Goal: Task Accomplishment & Management: Use online tool/utility

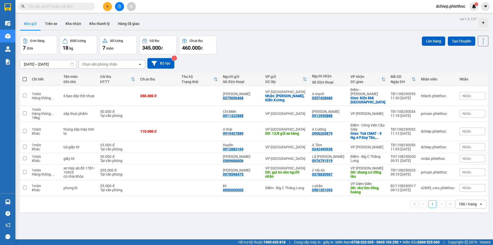
click at [70, 6] on input "text" at bounding box center [58, 7] width 61 height 6
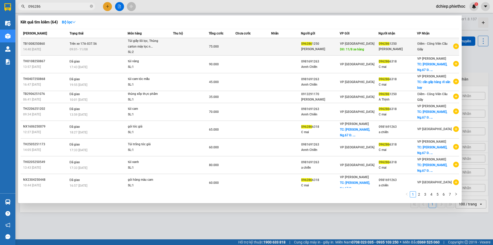
type input "096286"
click at [133, 50] on div "SL: 2" at bounding box center [147, 52] width 39 height 6
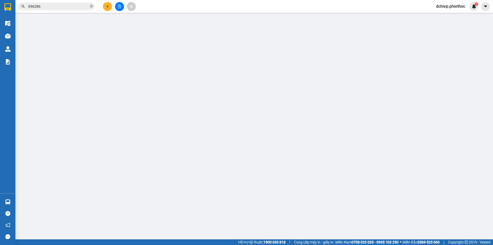
type input "0962861250"
type input "[PERSON_NAME]"
type input "11/8 xe hàng"
type input "0962861250"
type input "[PERSON_NAME]"
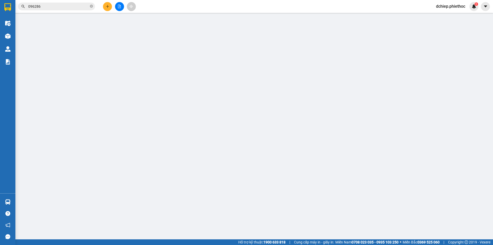
type input "75.000"
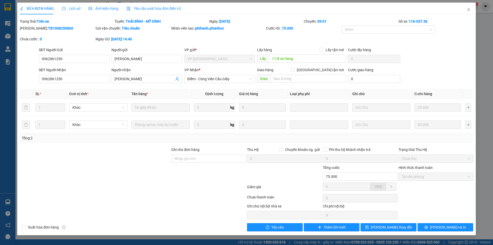
click at [72, 7] on span "Lịch sử" at bounding box center [71, 8] width 18 height 4
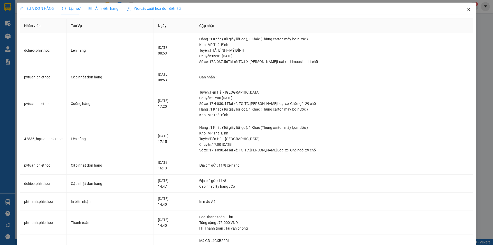
click at [467, 9] on icon "close" at bounding box center [468, 9] width 3 height 3
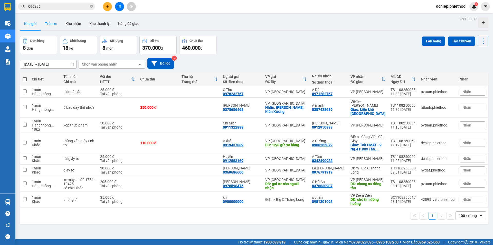
click at [56, 23] on button "Trên xe" at bounding box center [51, 23] width 21 height 12
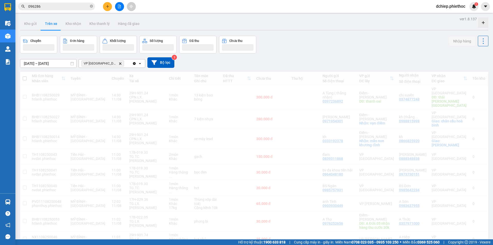
click at [119, 63] on icon "Delete" at bounding box center [120, 63] width 3 height 3
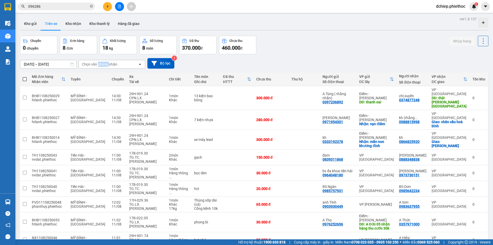
click at [106, 63] on div "Chọn văn phòng nhận" at bounding box center [99, 64] width 35 height 5
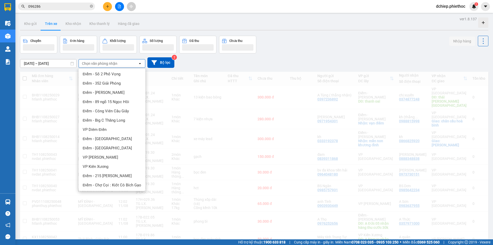
scroll to position [86, 0]
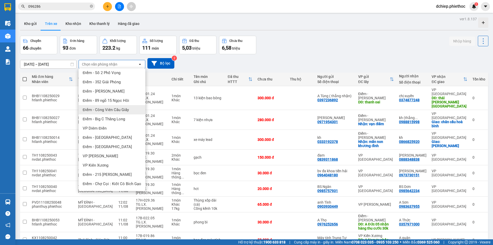
drag, startPoint x: 117, startPoint y: 110, endPoint x: 168, endPoint y: 110, distance: 51.1
click at [117, 110] on span "Điểm - Công Viên Cầu Giấy" at bounding box center [106, 109] width 46 height 5
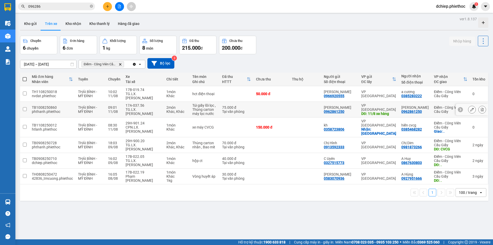
click at [163, 105] on td "17A-037.56 TG.LX.[PERSON_NAME]" at bounding box center [143, 110] width 41 height 16
checkbox input "true"
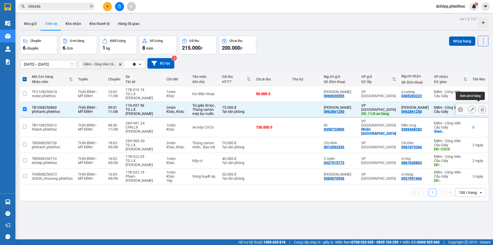
click at [481, 108] on icon at bounding box center [482, 110] width 3 height 4
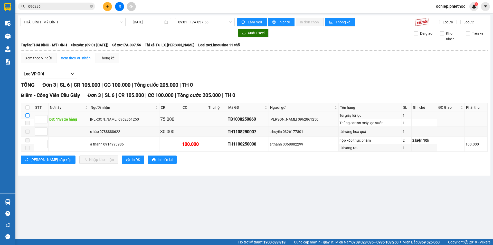
click at [29, 116] on input "checkbox" at bounding box center [27, 115] width 4 height 4
checkbox input "true"
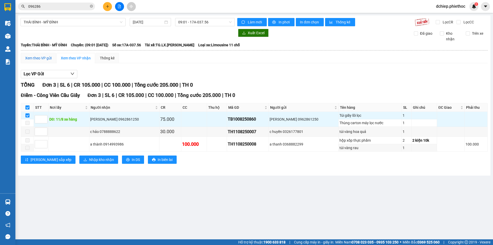
click at [35, 56] on div "Xem theo VP gửi" at bounding box center [38, 58] width 26 height 6
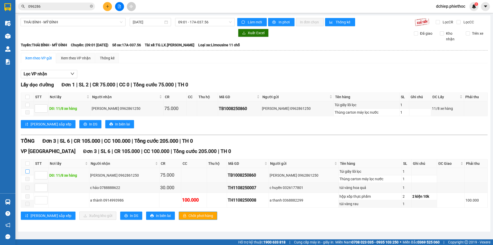
click at [27, 172] on input "checkbox" at bounding box center [27, 171] width 4 height 4
checkbox input "true"
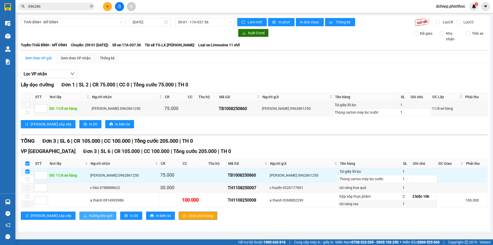
click at [89, 217] on span "Xuống kho gửi" at bounding box center [100, 216] width 23 height 6
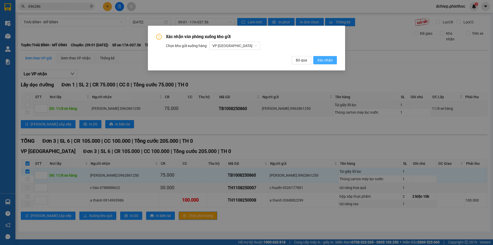
click at [328, 60] on span "Xác nhận" at bounding box center [324, 60] width 15 height 6
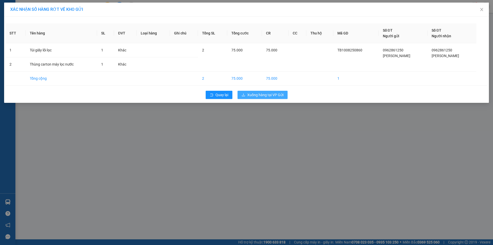
click at [280, 94] on span "Xuống hàng tại VP Gửi" at bounding box center [265, 95] width 36 height 6
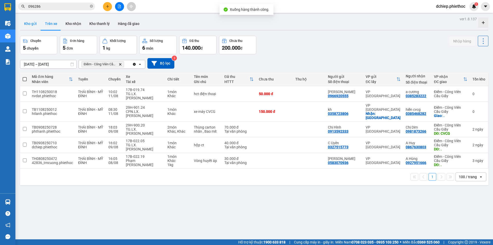
drag, startPoint x: 24, startPoint y: 25, endPoint x: 37, endPoint y: 26, distance: 13.2
click at [24, 25] on button "Kho gửi" at bounding box center [30, 23] width 21 height 12
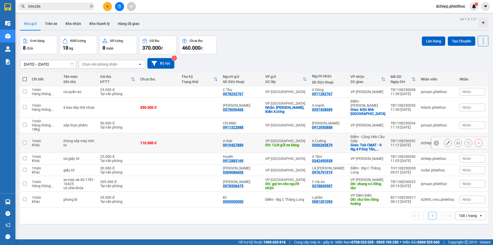
click at [188, 139] on td at bounding box center [199, 143] width 41 height 20
checkbox input "true"
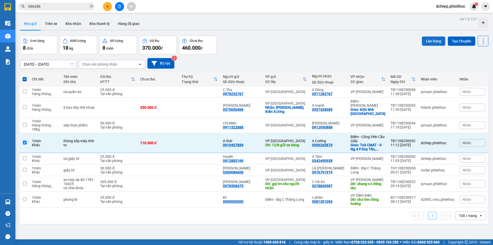
click at [425, 40] on button "Lên hàng" at bounding box center [433, 40] width 23 height 9
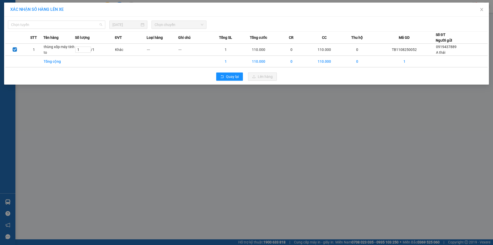
drag, startPoint x: 77, startPoint y: 25, endPoint x: 72, endPoint y: 32, distance: 7.6
click at [76, 25] on span "Chọn tuyến" at bounding box center [56, 25] width 91 height 8
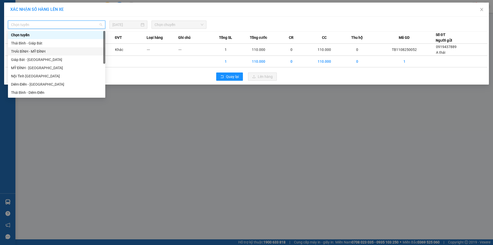
click at [47, 51] on div "THÁI BÌNH - MỸ ĐÌNH" at bounding box center [56, 52] width 91 height 6
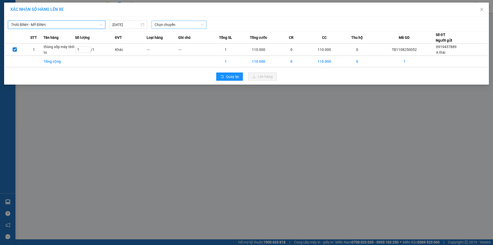
click at [189, 24] on span "Chọn chuyến" at bounding box center [179, 25] width 49 height 8
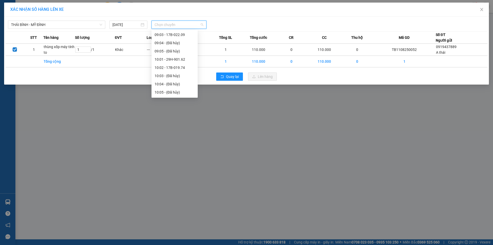
scroll to position [171, 0]
click at [183, 49] on div "08:30 (TC) - 29H-901.24" at bounding box center [175, 53] width 46 height 8
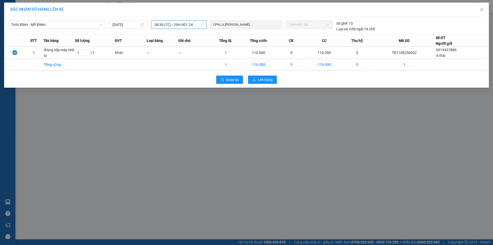
click at [257, 75] on div "Quay lại Lên hàng" at bounding box center [246, 79] width 482 height 13
click at [260, 78] on span "Lên hàng" at bounding box center [265, 80] width 15 height 6
